Goal: Information Seeking & Learning: Learn about a topic

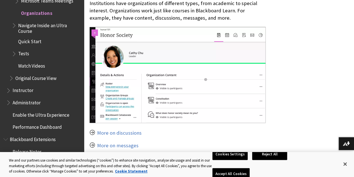
scroll to position [272, 0]
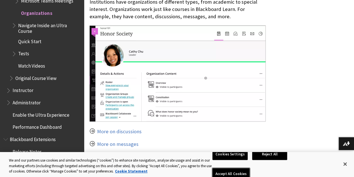
click at [250, 168] on button "Accept All Cookies" at bounding box center [231, 174] width 37 height 12
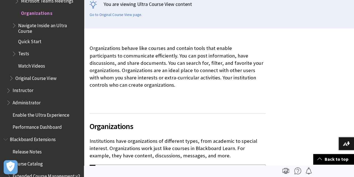
scroll to position [118, 0]
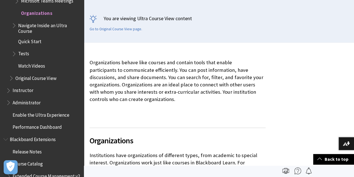
click at [55, 25] on span "Navigate Inside an Ultra Course" at bounding box center [49, 27] width 62 height 13
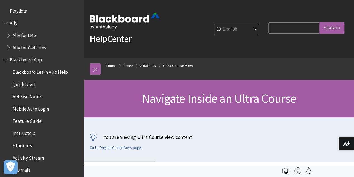
scroll to position [751, 0]
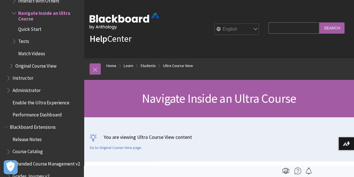
click at [270, 30] on input "Search Query" at bounding box center [294, 27] width 51 height 11
click at [315, 26] on input "WHIMS" at bounding box center [294, 27] width 51 height 11
type input "WHIMS"
click at [327, 28] on input "Search" at bounding box center [332, 27] width 25 height 11
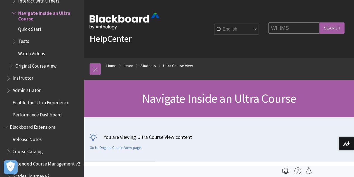
click at [326, 29] on input "Search" at bounding box center [332, 27] width 25 height 11
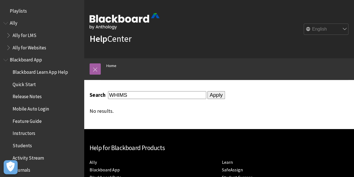
click at [326, 29] on select "English عربية Català Cymraeg Deutsch Español Suomi Français עברית Italiano 日本語 …" at bounding box center [326, 29] width 45 height 11
click at [274, 97] on div "Search WHIMS Apply No results." at bounding box center [219, 104] width 270 height 49
click at [25, 39] on span "Ally for LMS" at bounding box center [43, 36] width 75 height 10
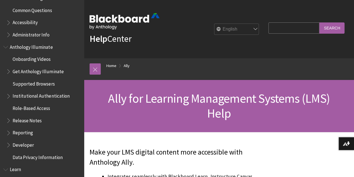
scroll to position [130, 0]
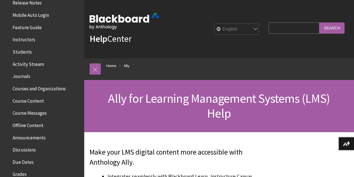
click at [57, 85] on span "Courses and Organizations" at bounding box center [39, 88] width 53 height 8
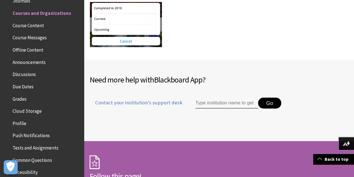
scroll to position [1063, 0]
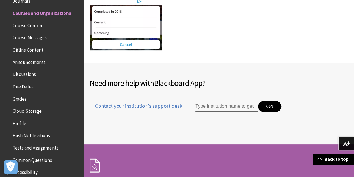
click at [219, 101] on input "Type institution name to get support" at bounding box center [227, 106] width 63 height 11
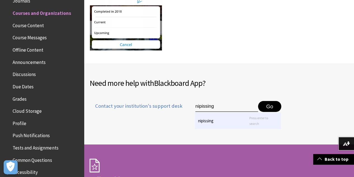
type input "nipissing"
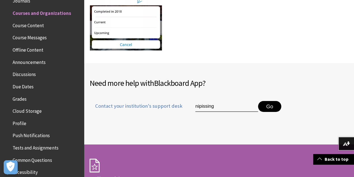
click at [272, 101] on button "Go" at bounding box center [269, 106] width 23 height 11
